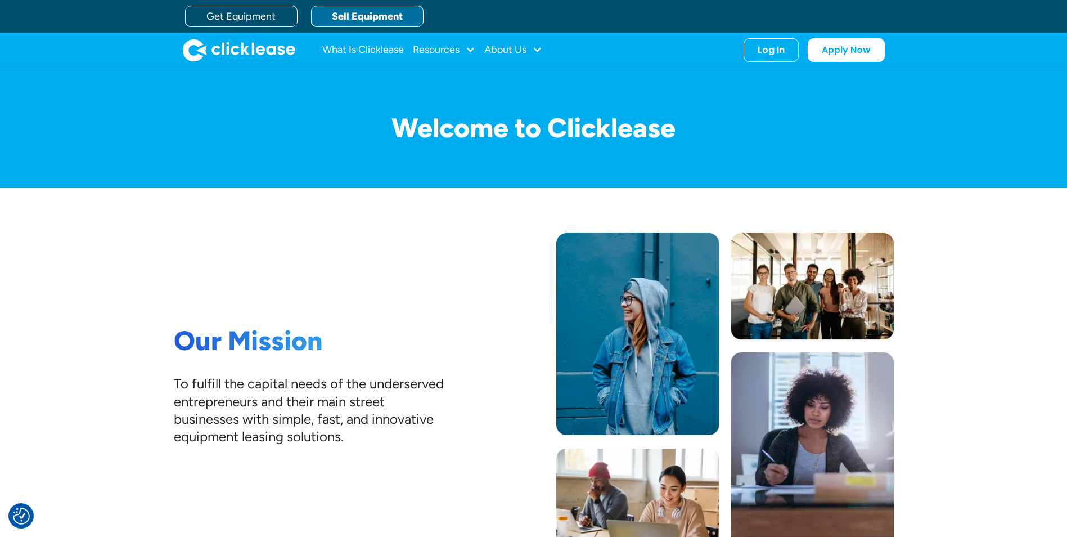
click at [343, 20] on link "Sell Equipment" at bounding box center [367, 16] width 112 height 21
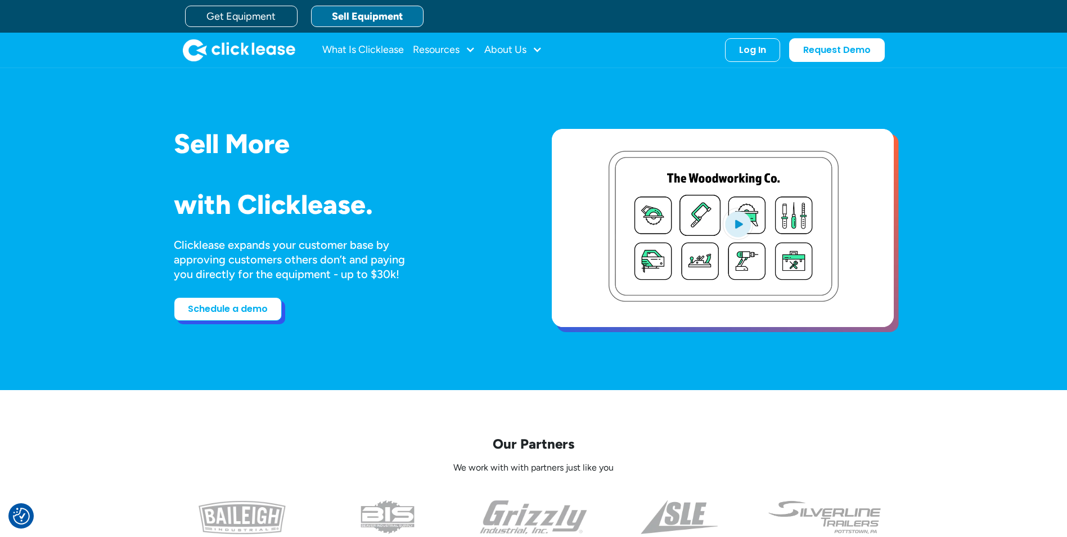
click at [210, 305] on link "Schedule a demo" at bounding box center [228, 309] width 108 height 24
